Goal: Information Seeking & Learning: Learn about a topic

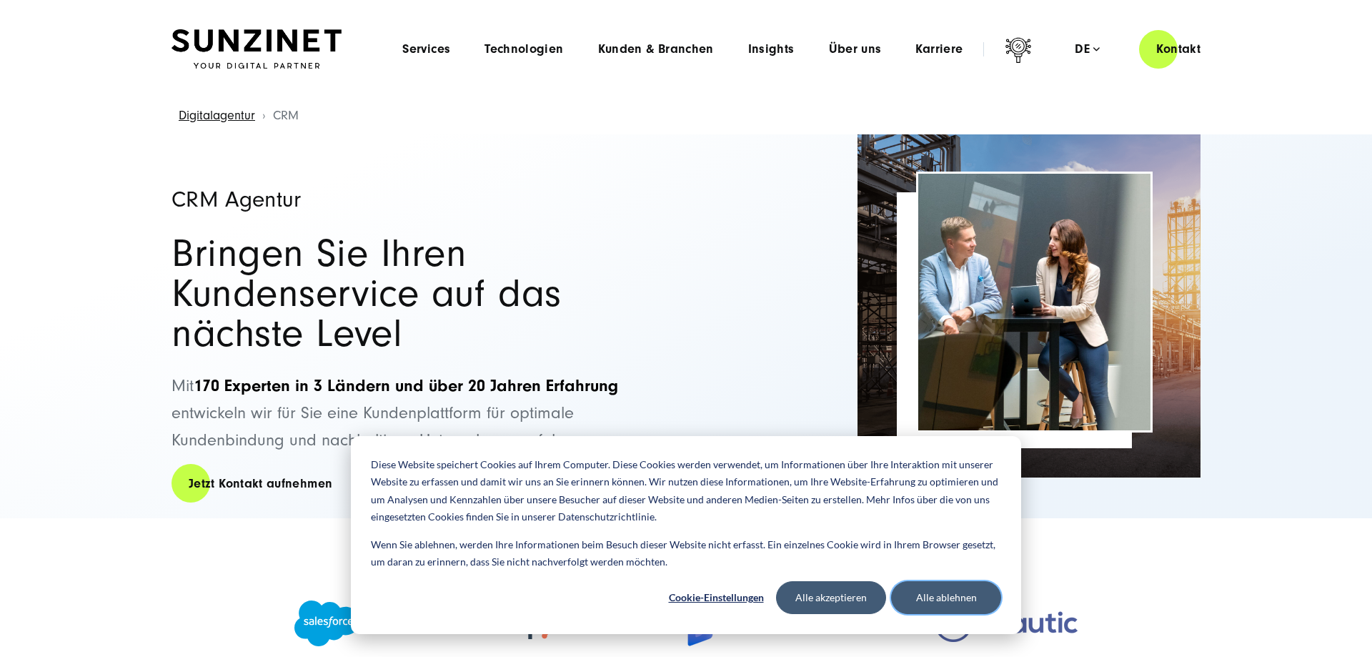
click at [927, 597] on button "Alle ablehnen" at bounding box center [946, 597] width 110 height 33
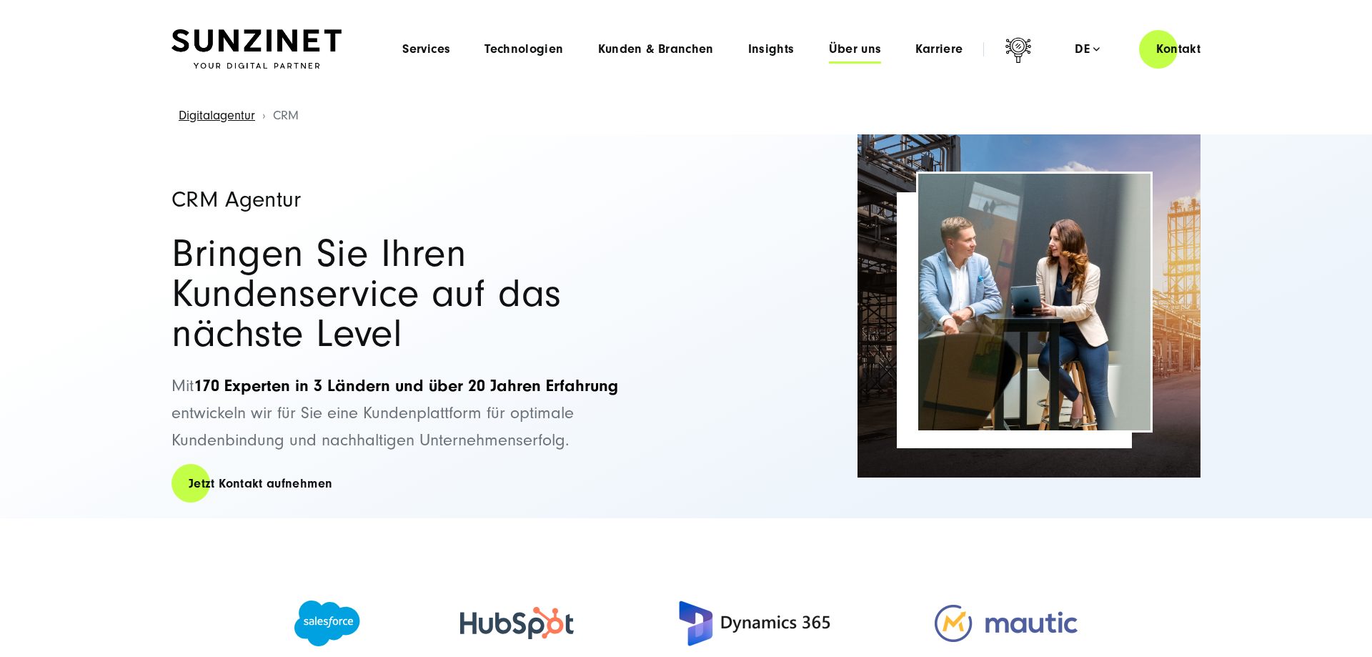
click at [867, 49] on span "Über uns" at bounding box center [855, 49] width 53 height 14
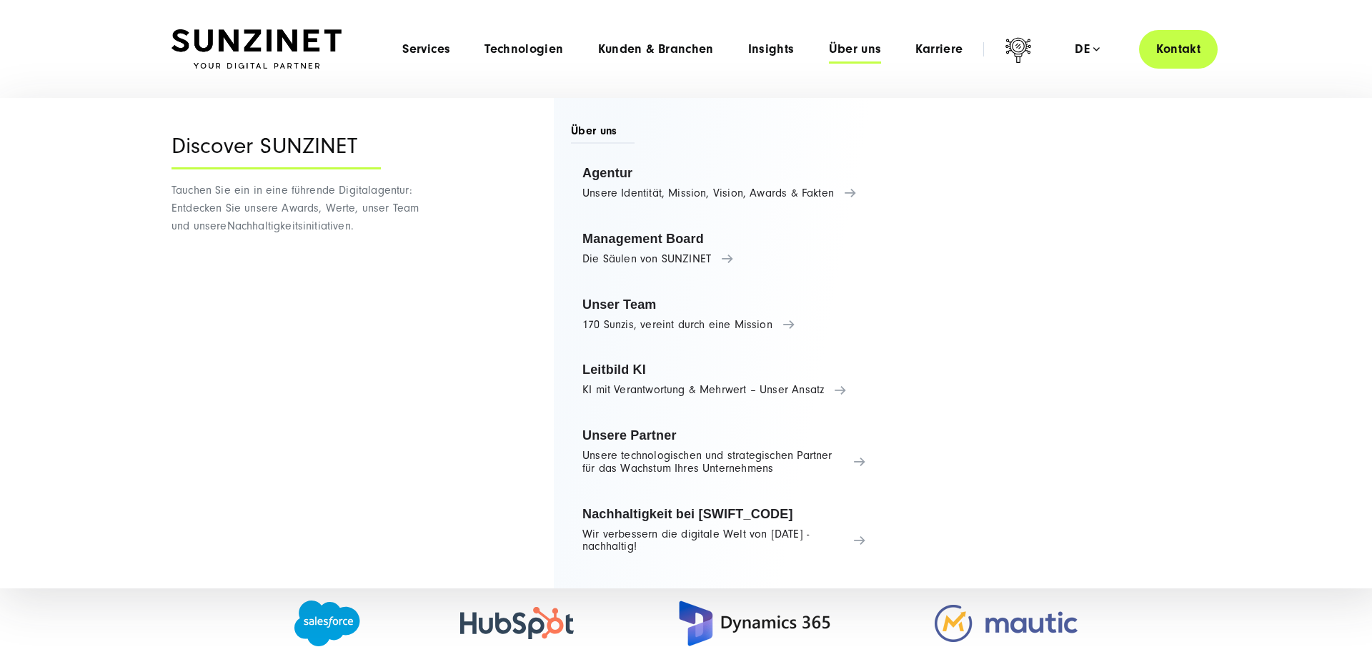
click at [1173, 42] on link "Kontakt" at bounding box center [1178, 49] width 79 height 41
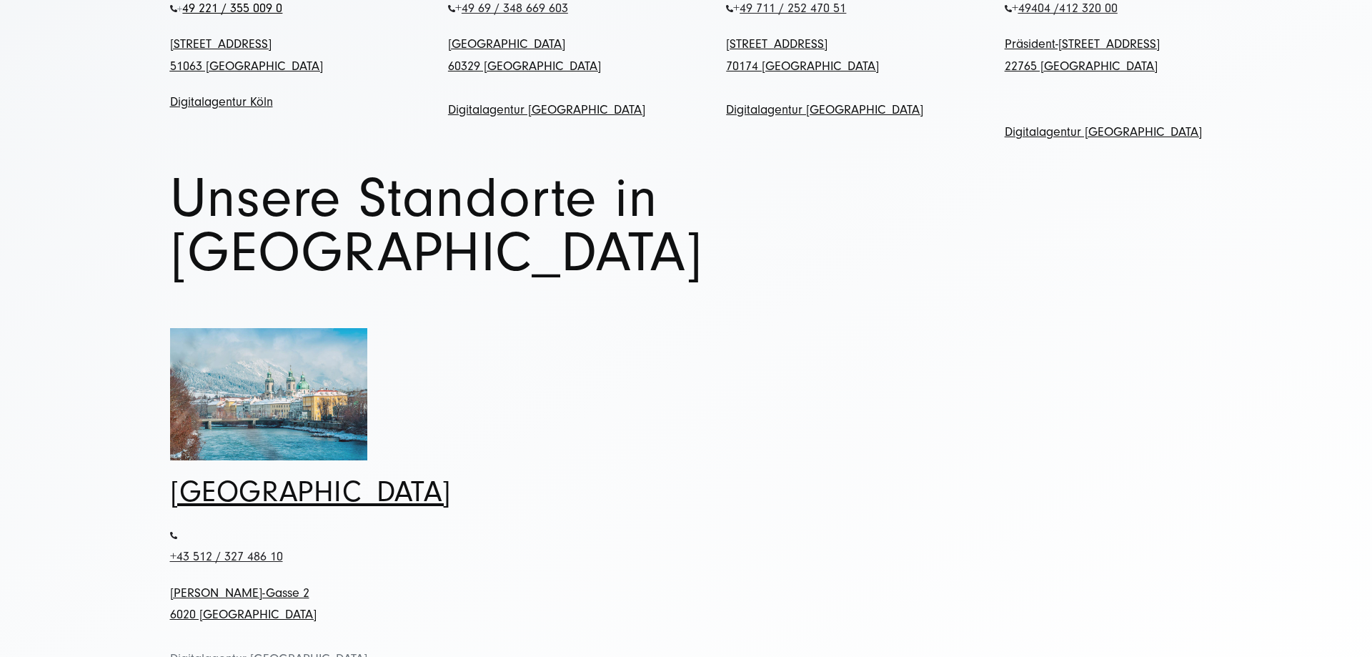
scroll to position [1166, 0]
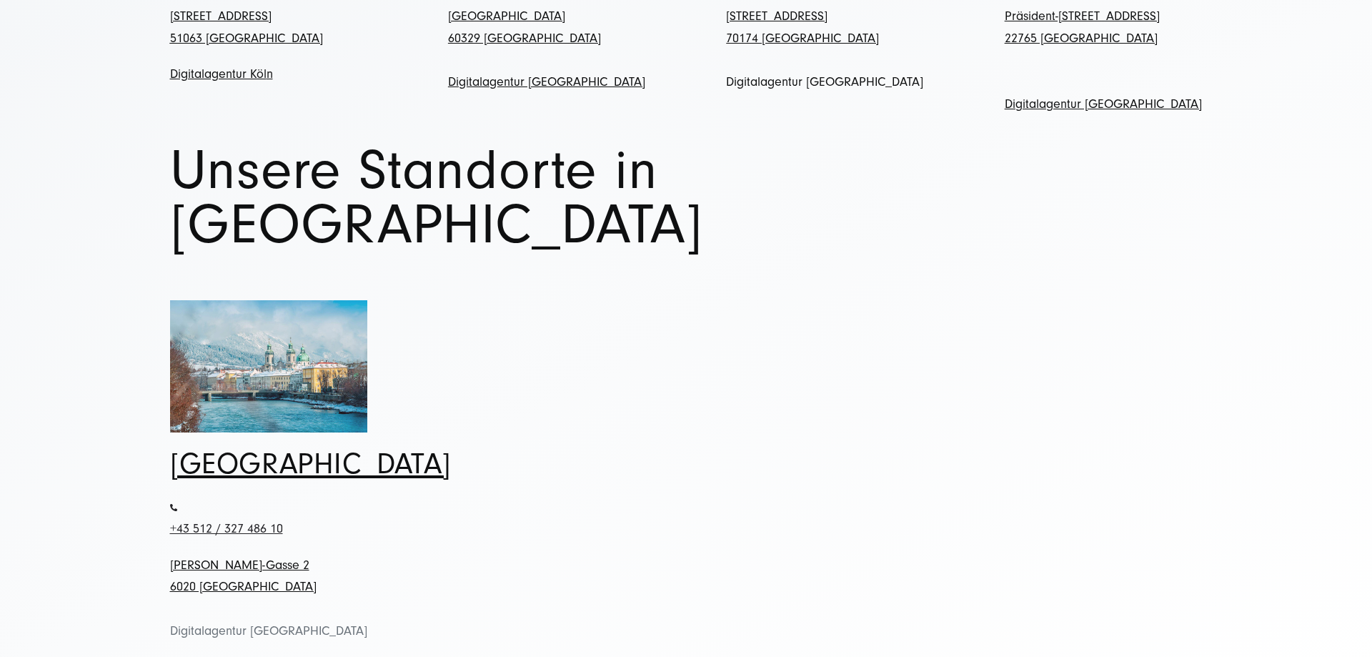
click at [803, 74] on link "Digitalagentur [GEOGRAPHIC_DATA]" at bounding box center [824, 81] width 197 height 15
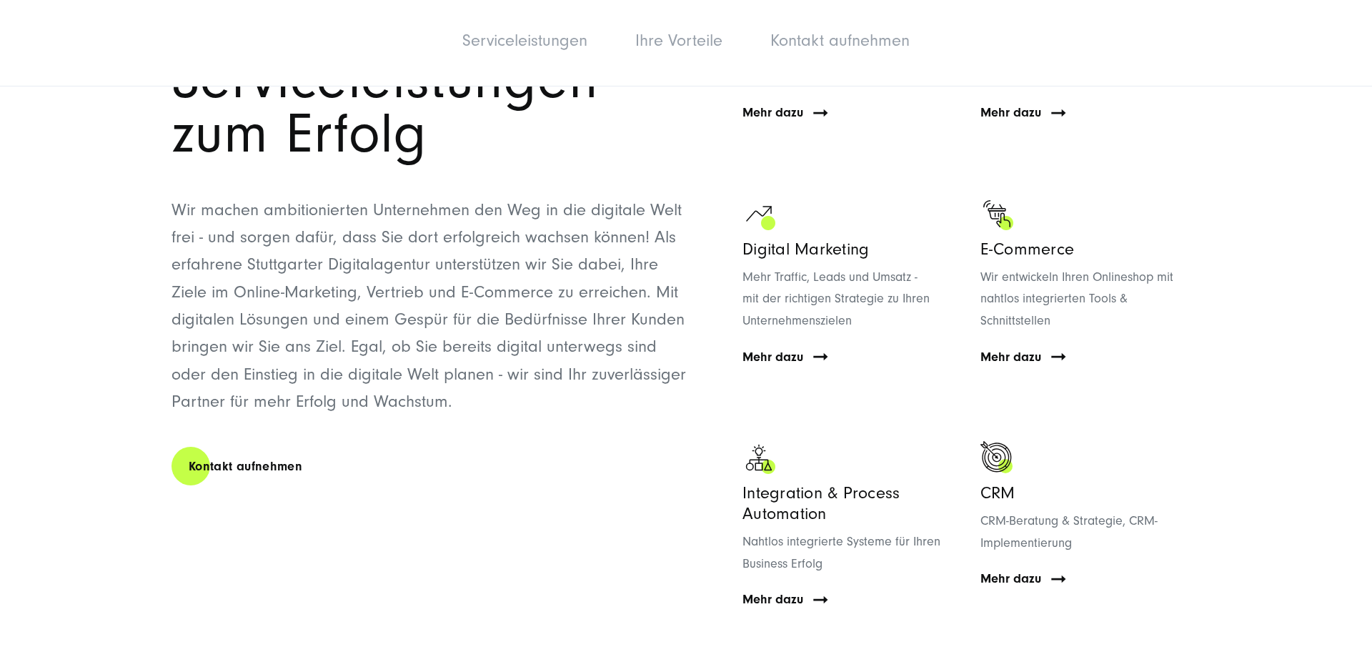
scroll to position [1676, 0]
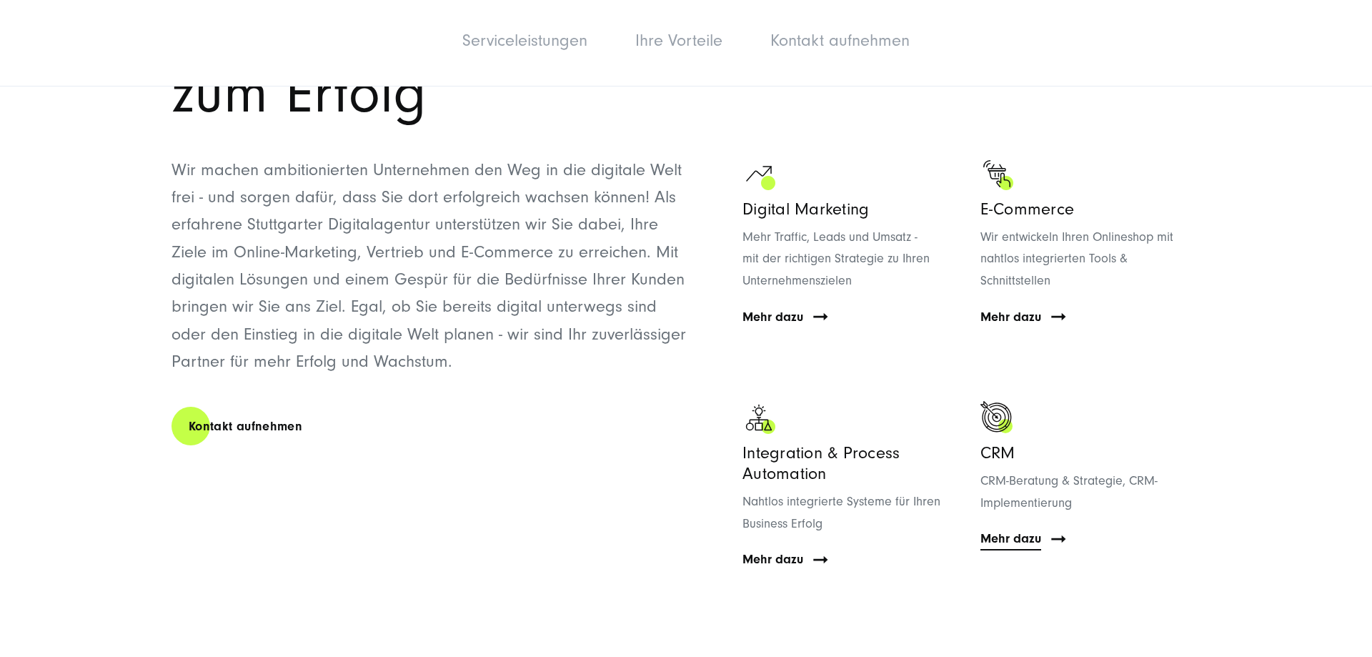
click at [1041, 528] on div "Mehr dazu" at bounding box center [1090, 539] width 220 height 22
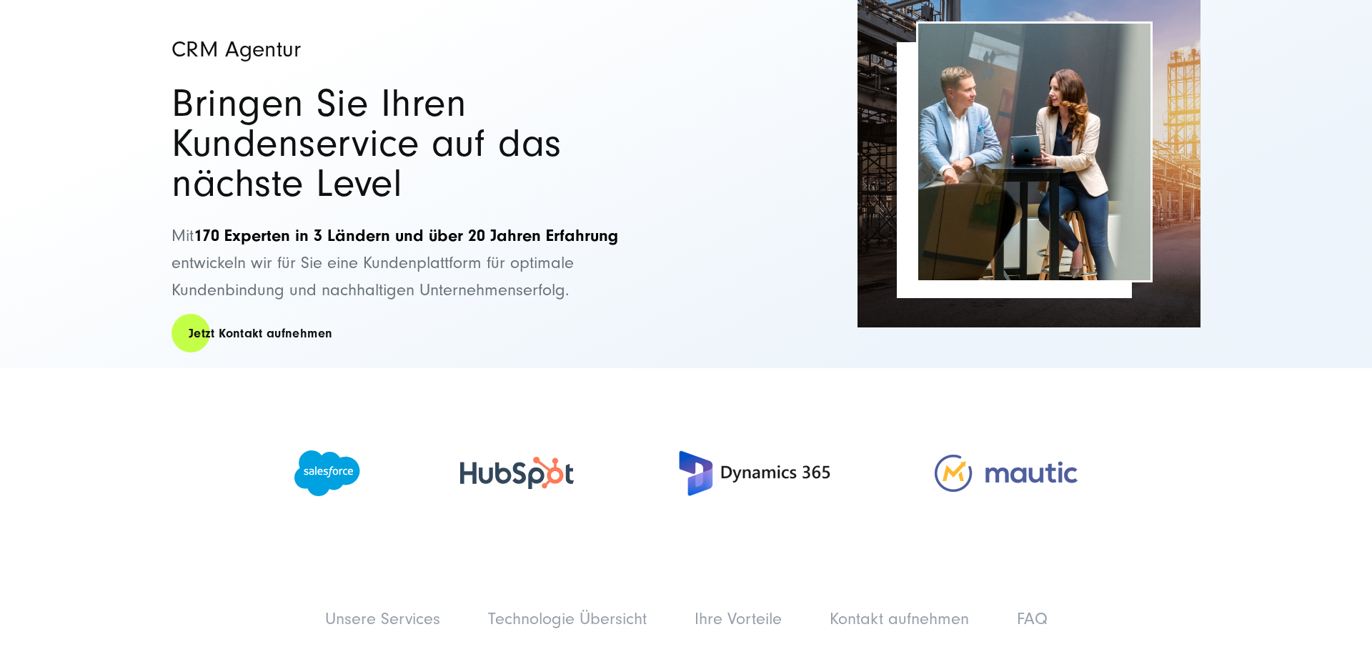
scroll to position [219, 0]
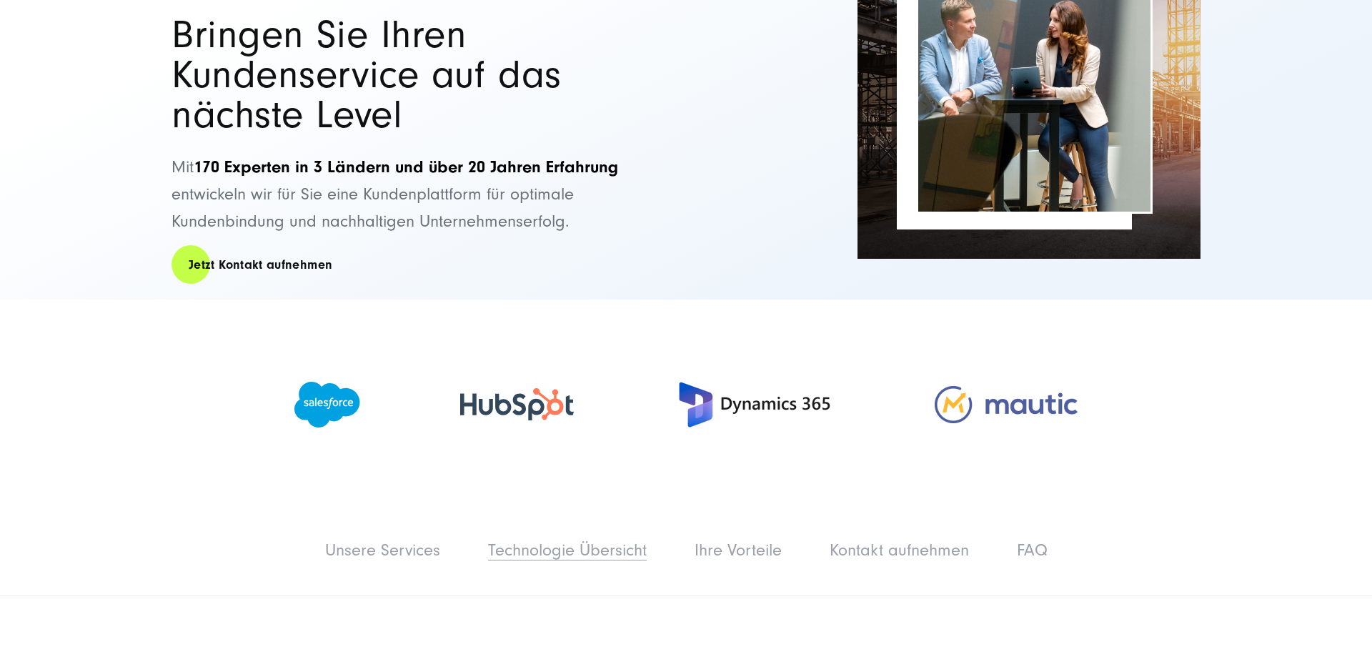
click at [585, 540] on link "Technologie Übersicht" at bounding box center [567, 549] width 159 height 19
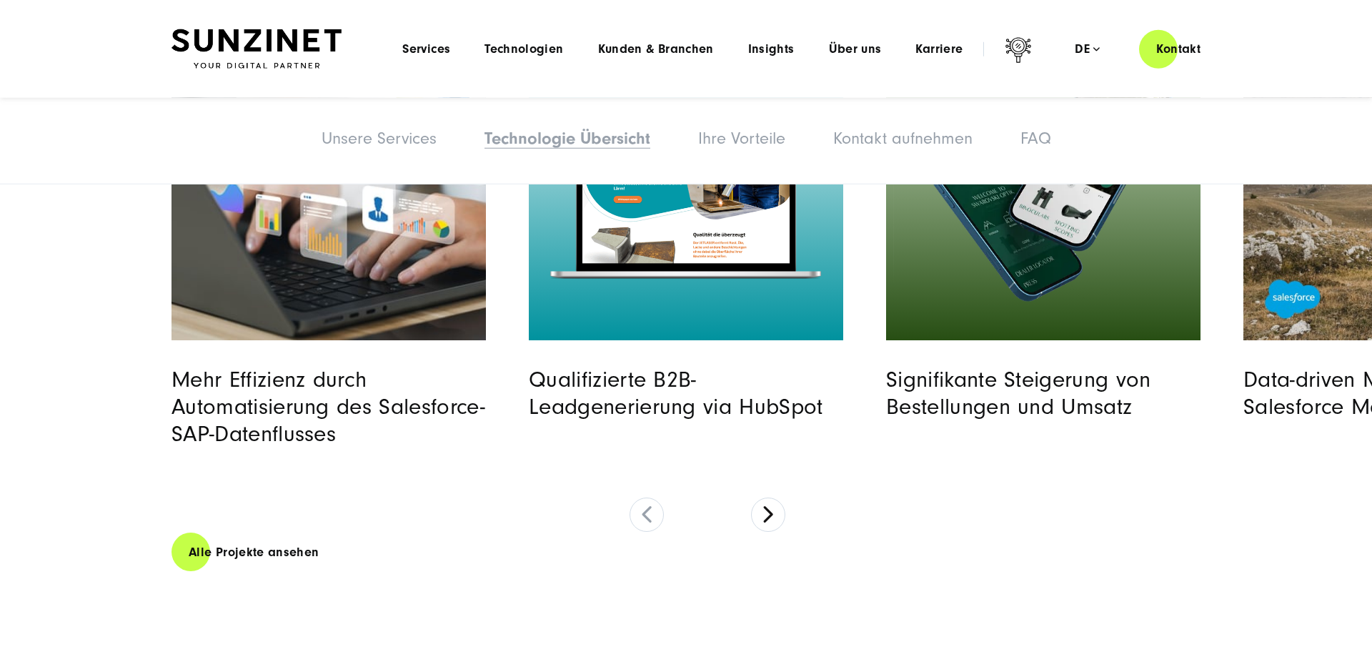
scroll to position [3873, 0]
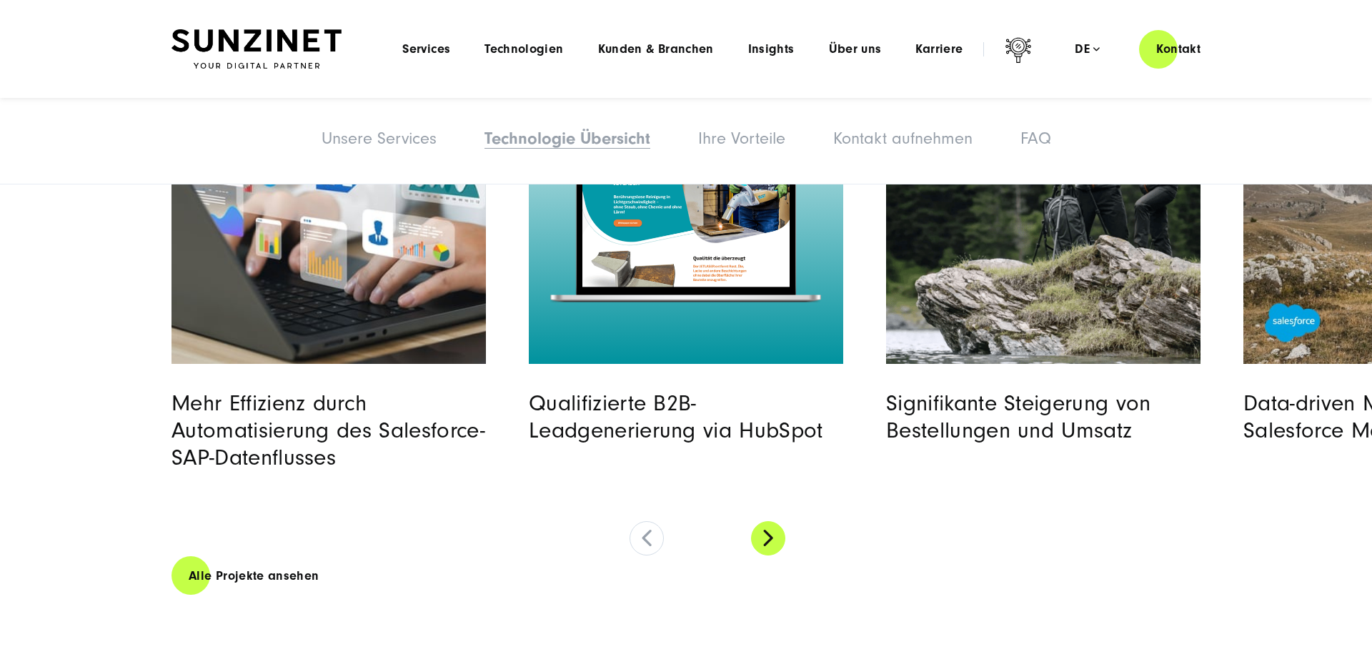
click at [767, 521] on button at bounding box center [768, 538] width 34 height 34
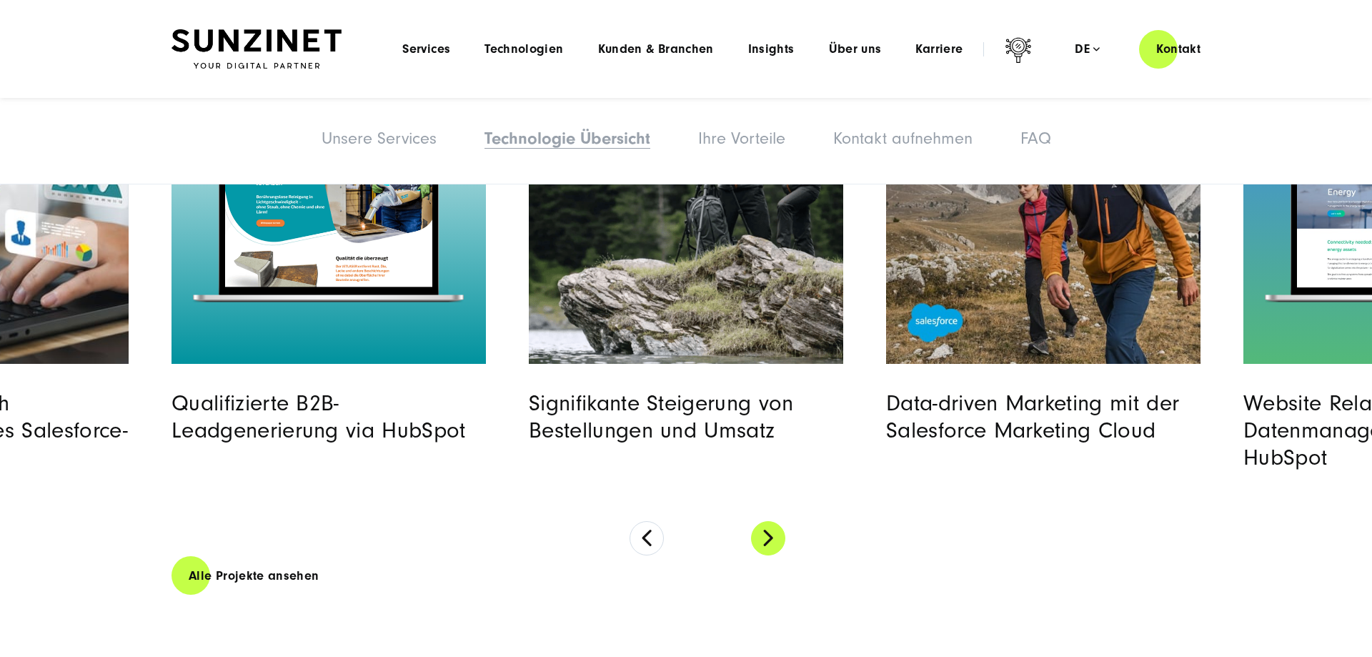
click at [767, 521] on button at bounding box center [768, 538] width 34 height 34
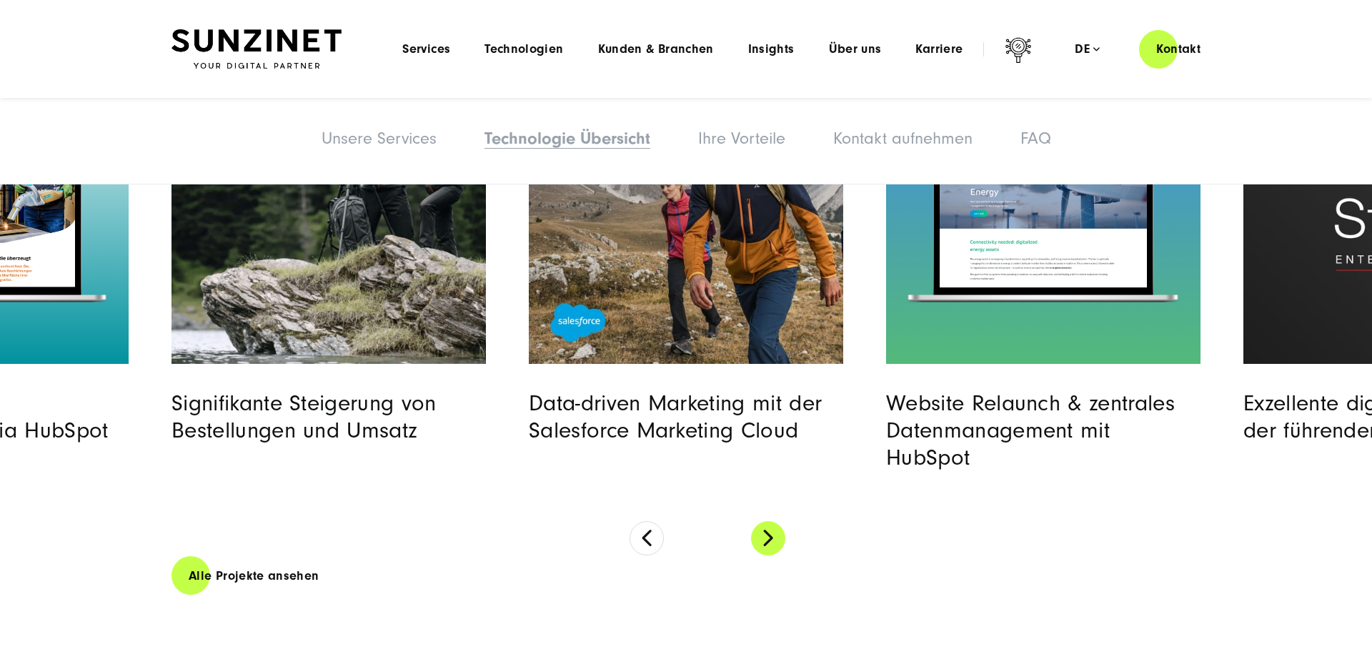
click at [767, 521] on button at bounding box center [768, 538] width 34 height 34
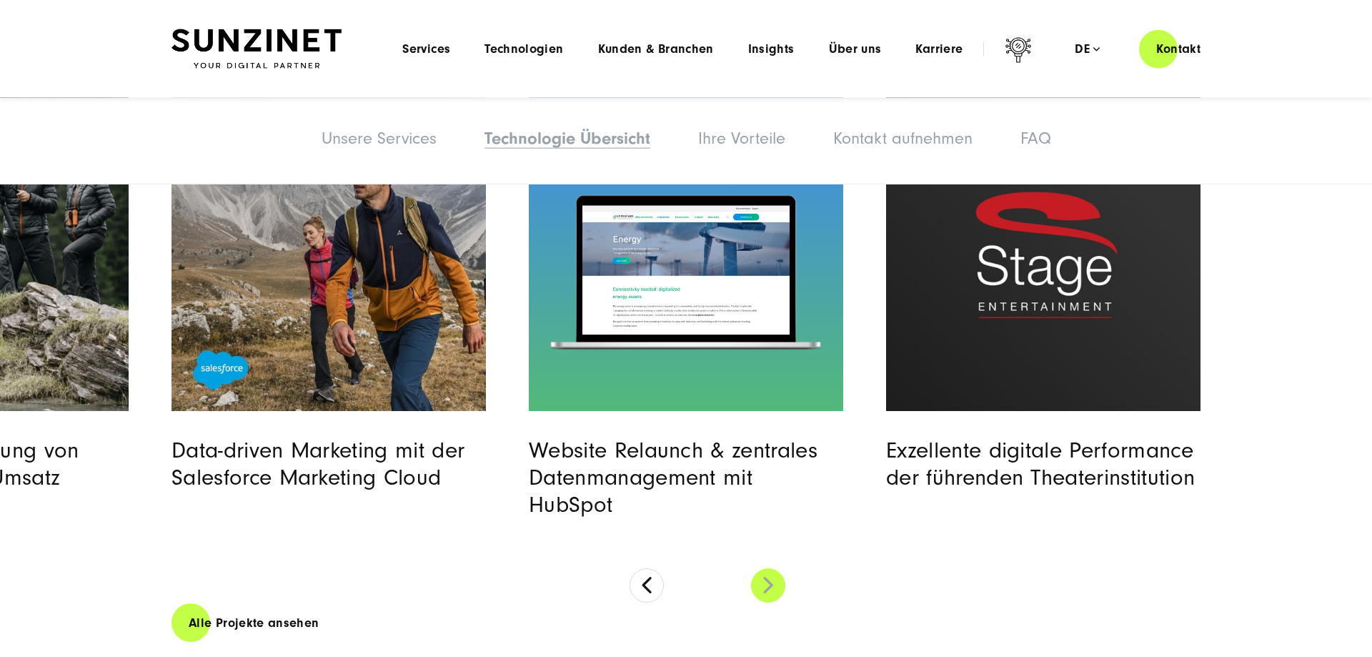
scroll to position [3801, 0]
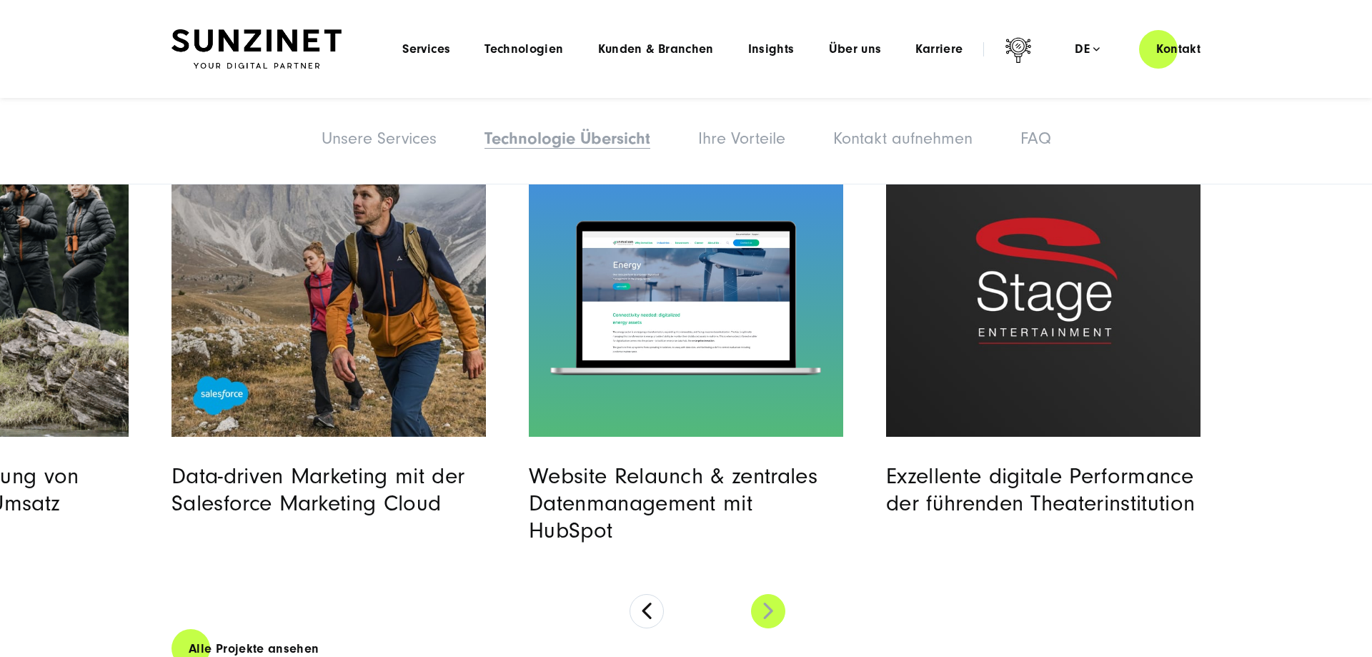
click at [779, 594] on button at bounding box center [768, 611] width 34 height 34
click at [775, 594] on button at bounding box center [768, 611] width 34 height 34
click at [282, 628] on link "Alle Projekte ansehen" at bounding box center [253, 648] width 165 height 41
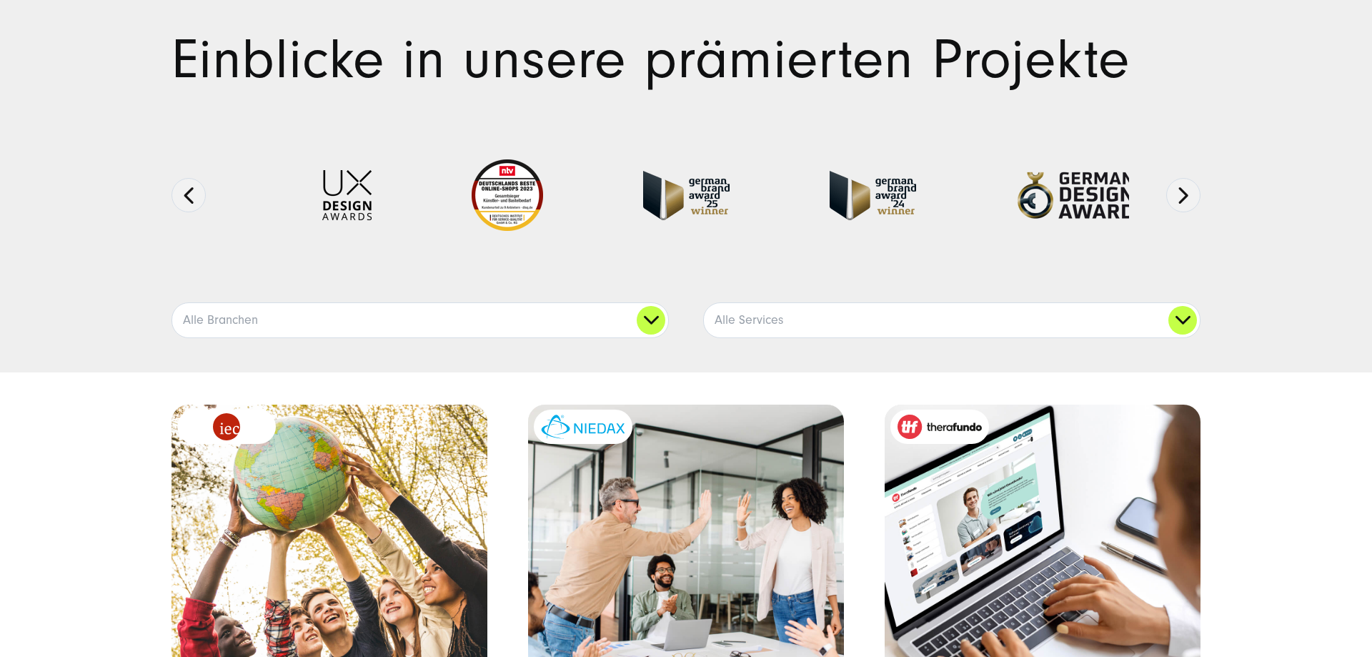
scroll to position [146, 0]
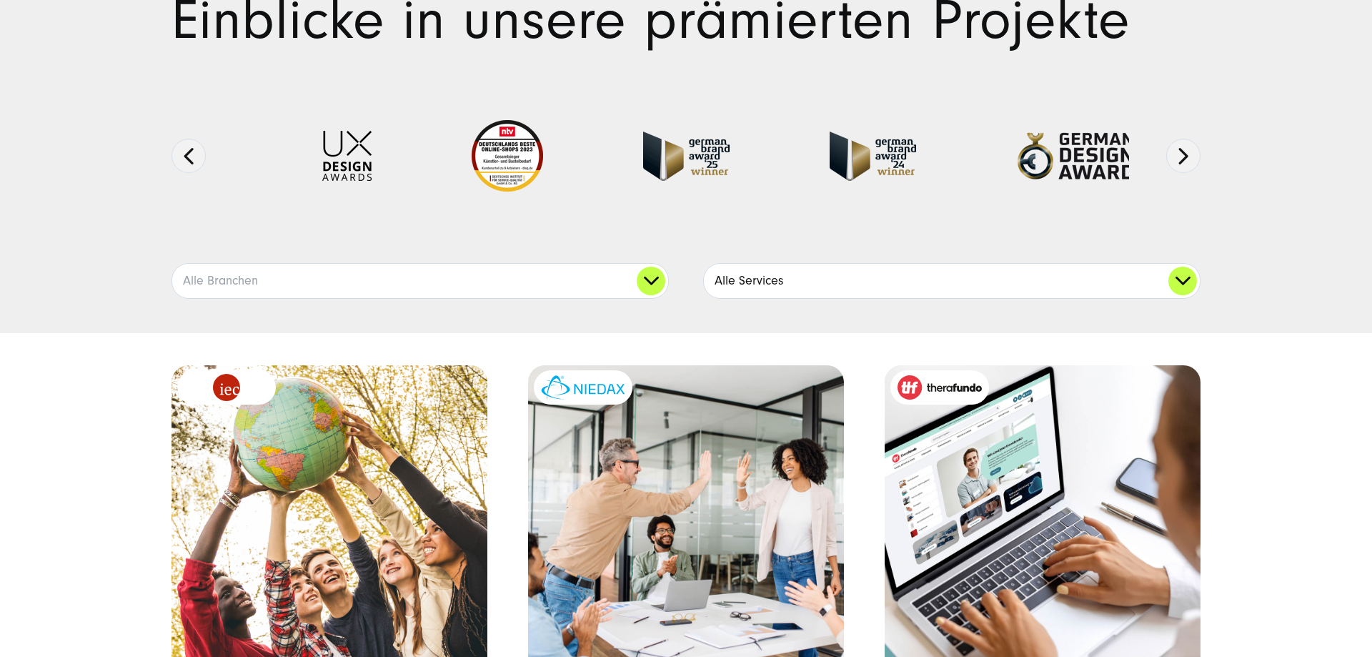
click at [1190, 284] on link "Alle Services" at bounding box center [952, 281] width 496 height 34
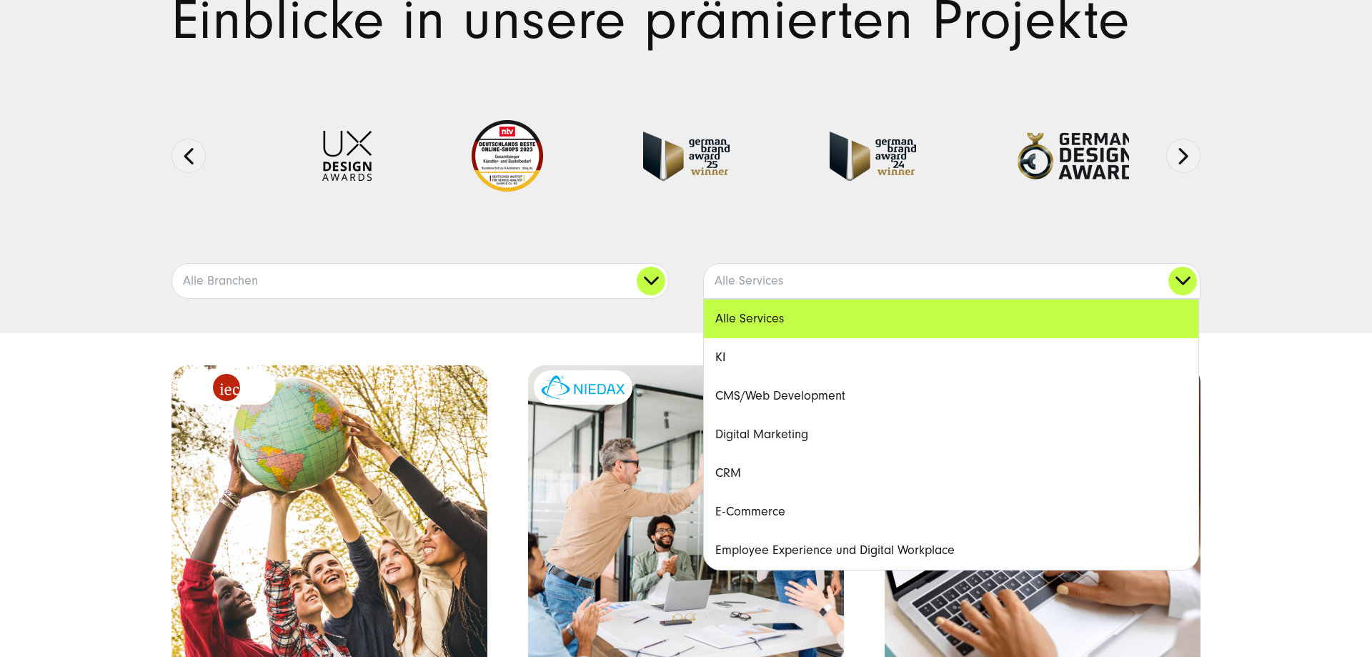
click at [731, 479] on link "CRM" at bounding box center [951, 473] width 494 height 39
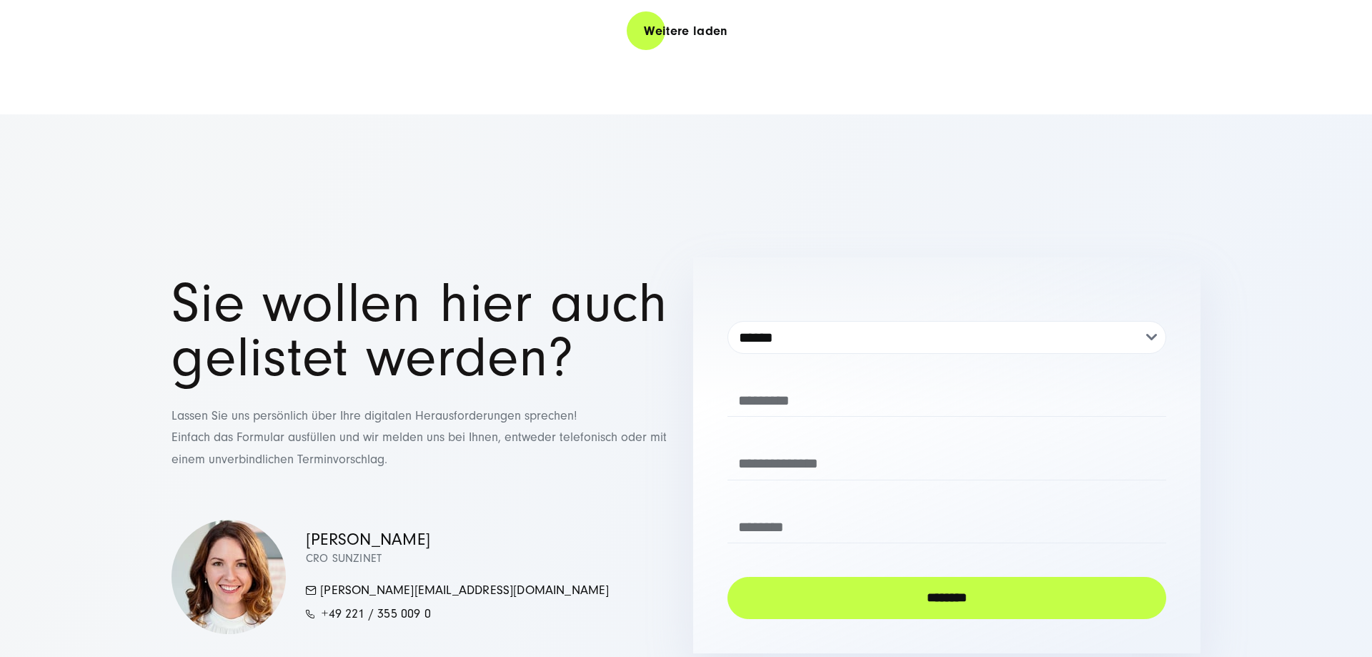
scroll to position [3790, 0]
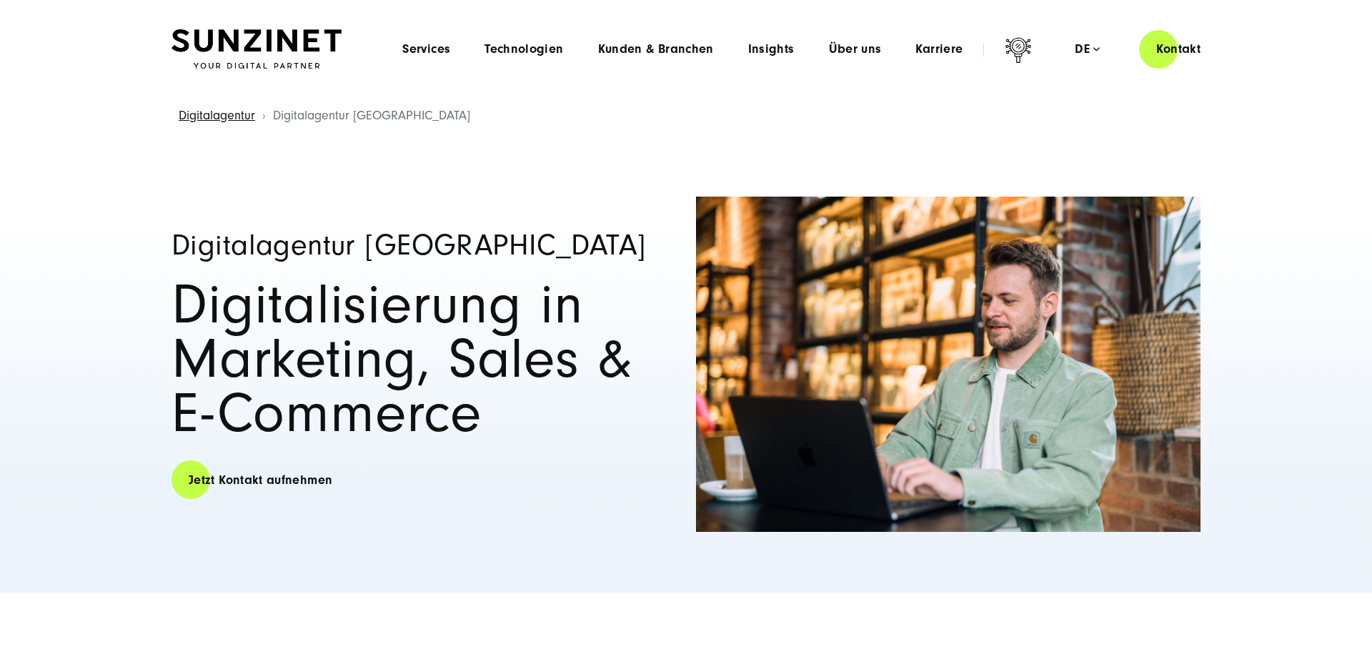
scroll to position [1676, 0]
